Goal: Transaction & Acquisition: Subscribe to service/newsletter

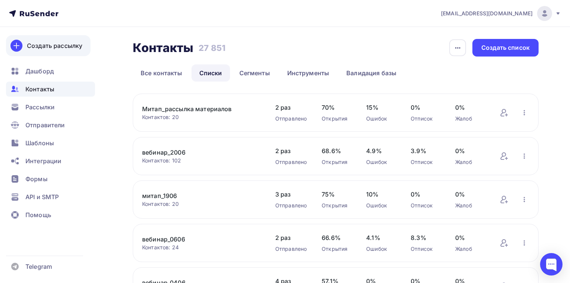
click at [60, 48] on div "Создать рассылку" at bounding box center [54, 45] width 55 height 9
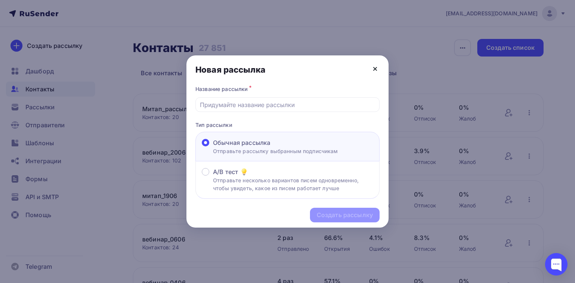
click at [377, 70] on icon at bounding box center [374, 68] width 9 height 9
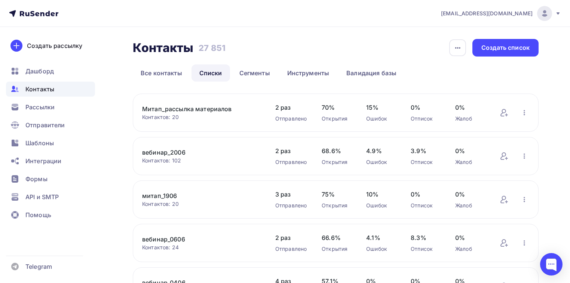
click at [559, 11] on icon at bounding box center [558, 13] width 6 height 6
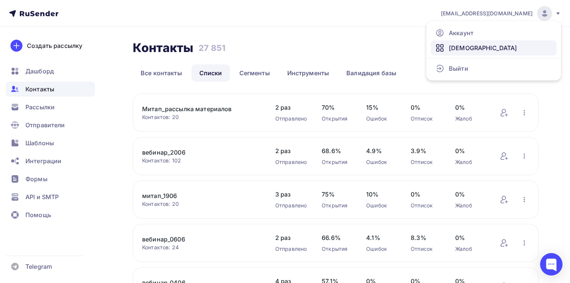
click at [450, 52] on span "[DEMOGRAPHIC_DATA]" at bounding box center [483, 47] width 68 height 9
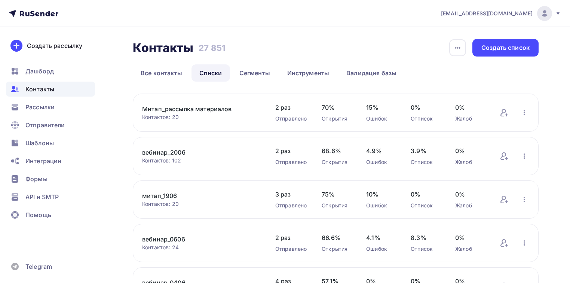
click at [557, 14] on icon at bounding box center [558, 13] width 6 height 6
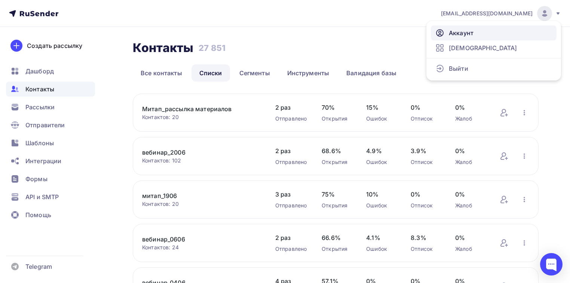
click at [459, 30] on span "Аккаунт" at bounding box center [461, 32] width 25 height 9
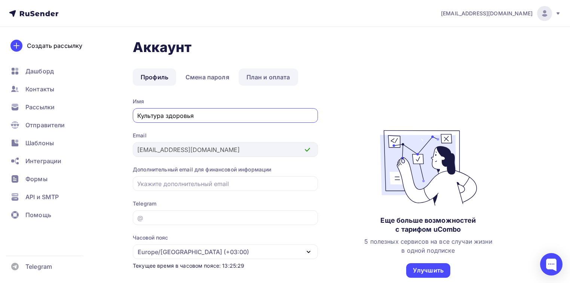
click at [266, 76] on link "План и оплата" at bounding box center [268, 76] width 59 height 17
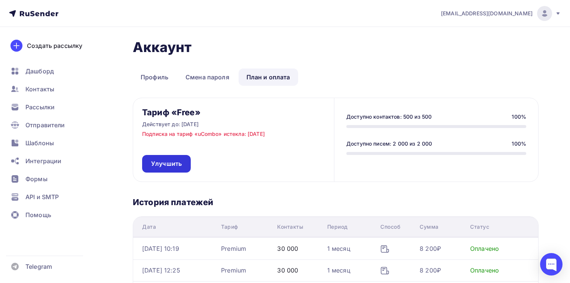
click at [177, 159] on link "Улучшить" at bounding box center [166, 164] width 49 height 18
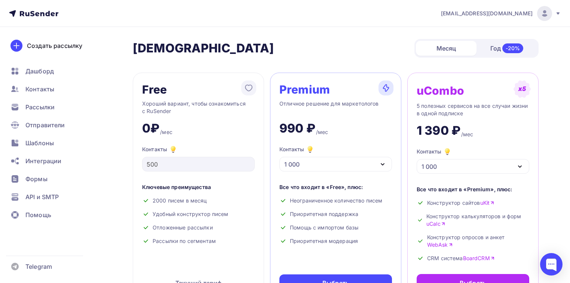
click at [341, 162] on div "1 000" at bounding box center [335, 164] width 113 height 15
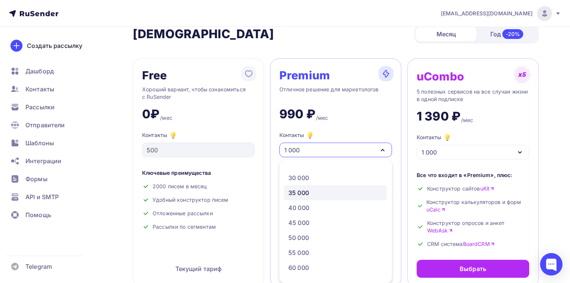
scroll to position [150, 0]
click at [311, 190] on div "30 000" at bounding box center [335, 188] width 94 height 9
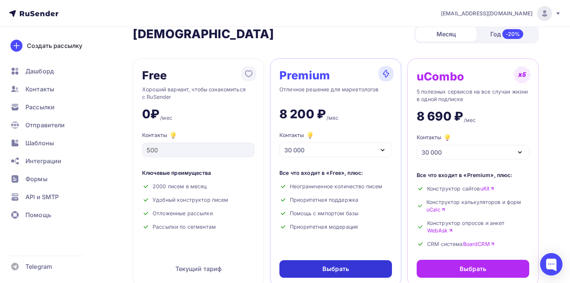
click at [331, 271] on div "Выбрать" at bounding box center [335, 268] width 27 height 9
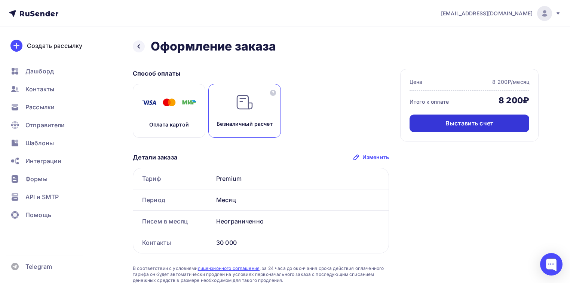
click at [510, 121] on div "Выставить счет" at bounding box center [470, 123] width 120 height 18
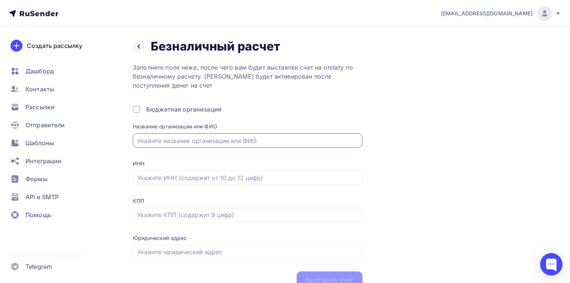
click at [217, 137] on input "text" at bounding box center [247, 140] width 221 height 9
type input "АНО «Культура здоровья»"
click at [213, 177] on input "text" at bounding box center [247, 177] width 221 height 9
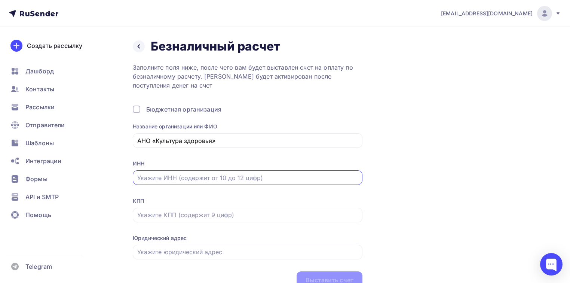
type input "7703445990"
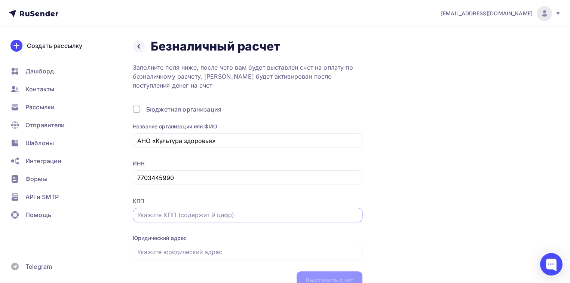
click at [183, 217] on input "text" at bounding box center [247, 214] width 221 height 9
click at [189, 214] on input "text" at bounding box center [247, 214] width 221 height 9
paste input "770301001"
type input "770301001"
click at [181, 253] on input "text" at bounding box center [247, 251] width 221 height 9
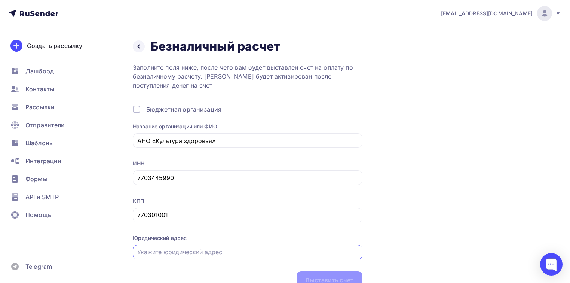
type input "123112, РОССИЙСКАЯ ФЕДЕРАЦИЯ, Москва г, Пресненская наб, д.12, ПОМ 44/4402/7"
click at [337, 282] on div "Выставить счет" at bounding box center [330, 280] width 48 height 9
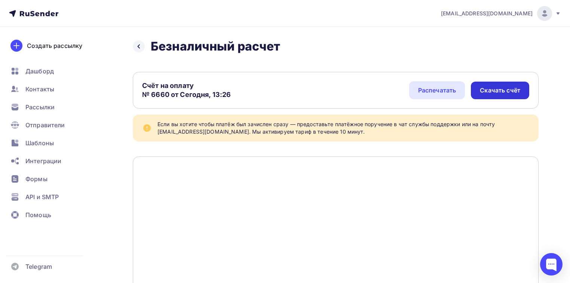
click at [490, 87] on div "Скачать счёт" at bounding box center [500, 90] width 40 height 9
